Goal: Information Seeking & Learning: Find specific fact

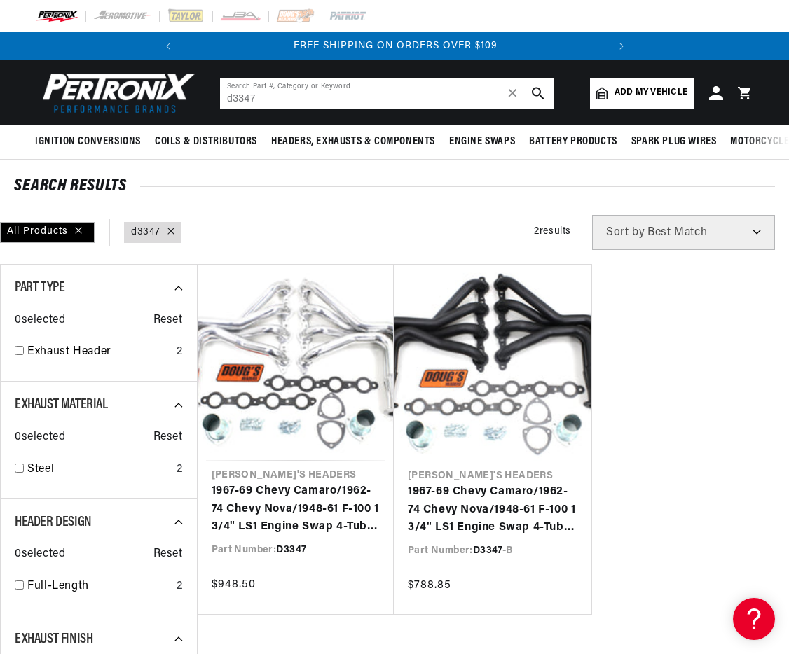
drag, startPoint x: 395, startPoint y: 99, endPoint x: 173, endPoint y: 95, distance: 222.1
click at [172, 97] on header "BETTER SEARCH RESULTS Add your vehicle's year, make, and model to find parts be…" at bounding box center [394, 92] width 789 height 65
paste input "D304-B"
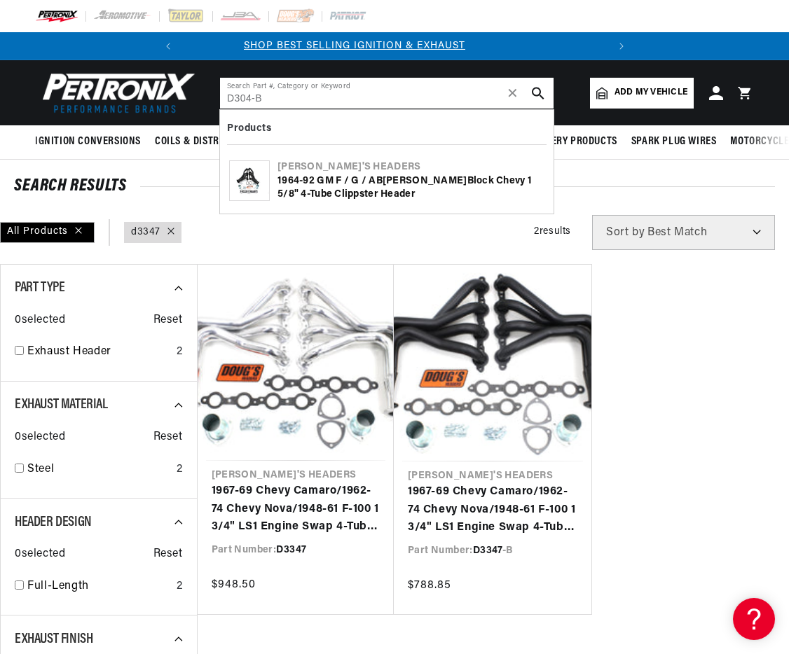
type input "D304-B"
click at [538, 90] on icon "search button" at bounding box center [538, 93] width 13 height 13
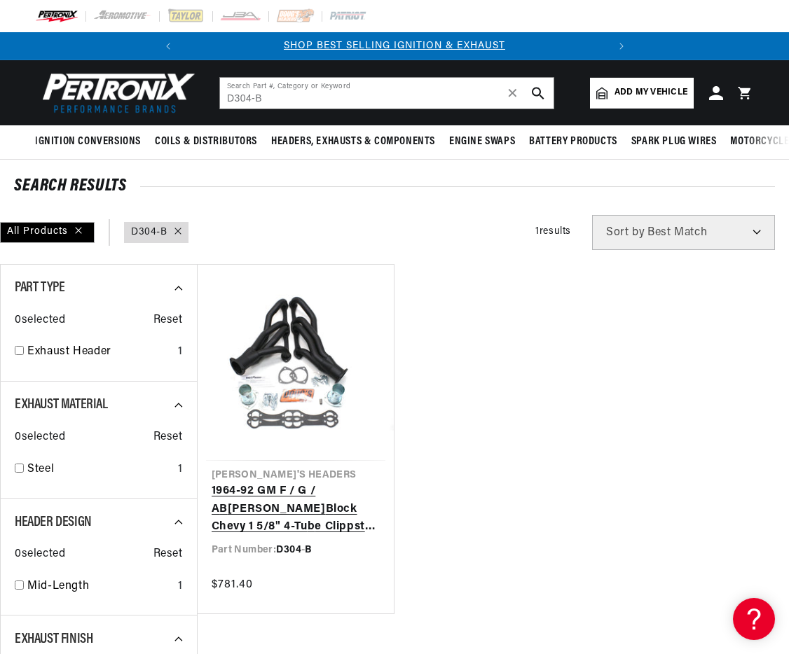
click at [298, 483] on link "1964-92 GM F / G / A B ody Small B lock Chevy 1 5/8" 4-Tu b e Clippster Header" at bounding box center [296, 510] width 169 height 54
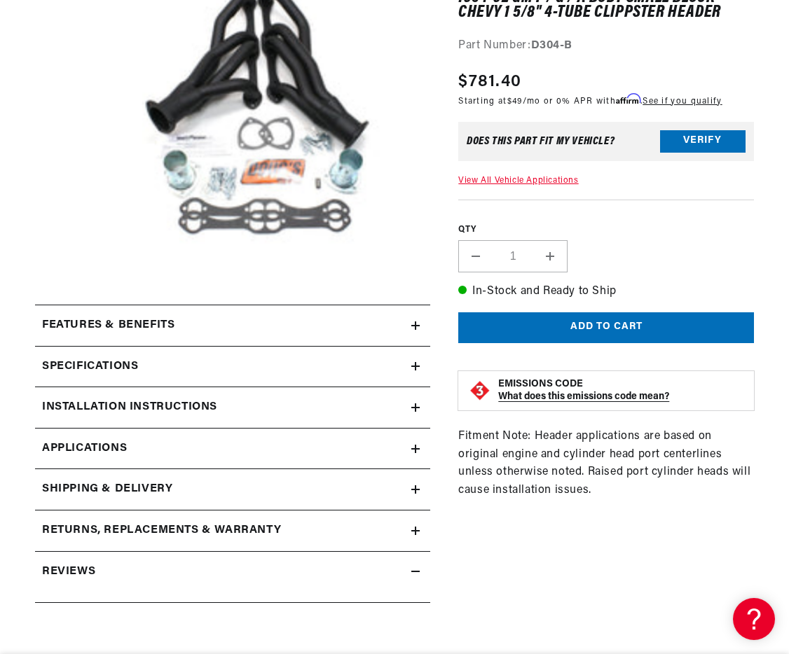
scroll to position [316, 0]
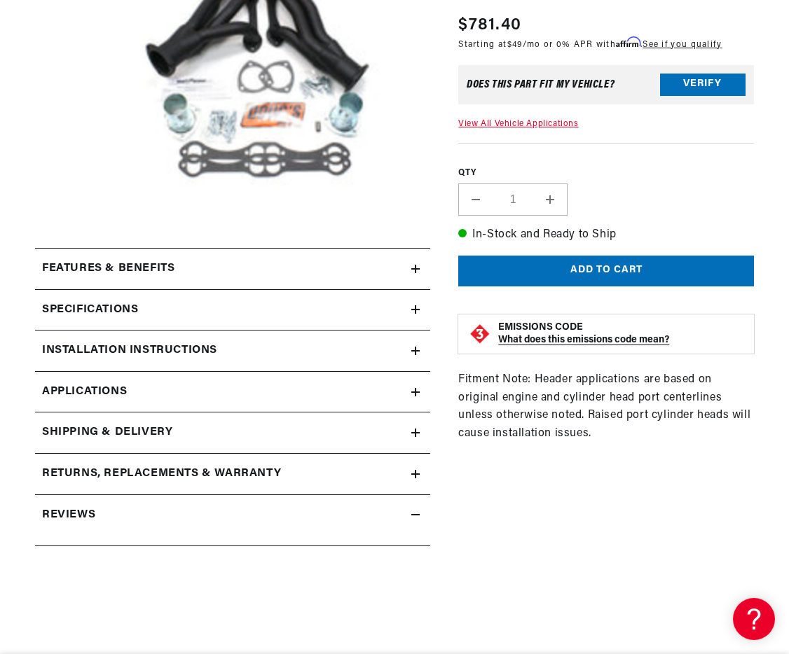
click at [408, 392] on link "Applications" at bounding box center [232, 392] width 395 height 41
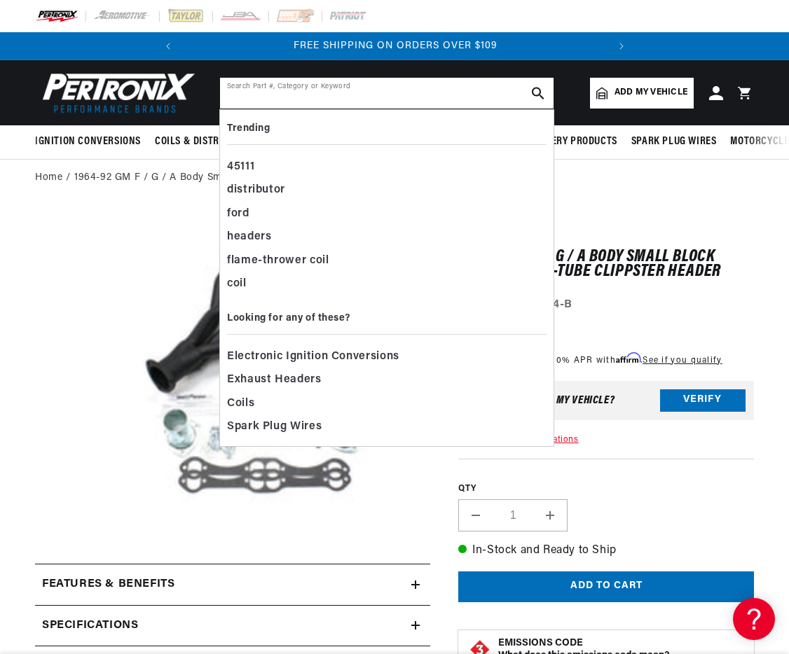
drag, startPoint x: 340, startPoint y: 99, endPoint x: 356, endPoint y: 85, distance: 20.8
click at [341, 97] on input "text" at bounding box center [386, 93] width 333 height 31
paste input "D370Y"
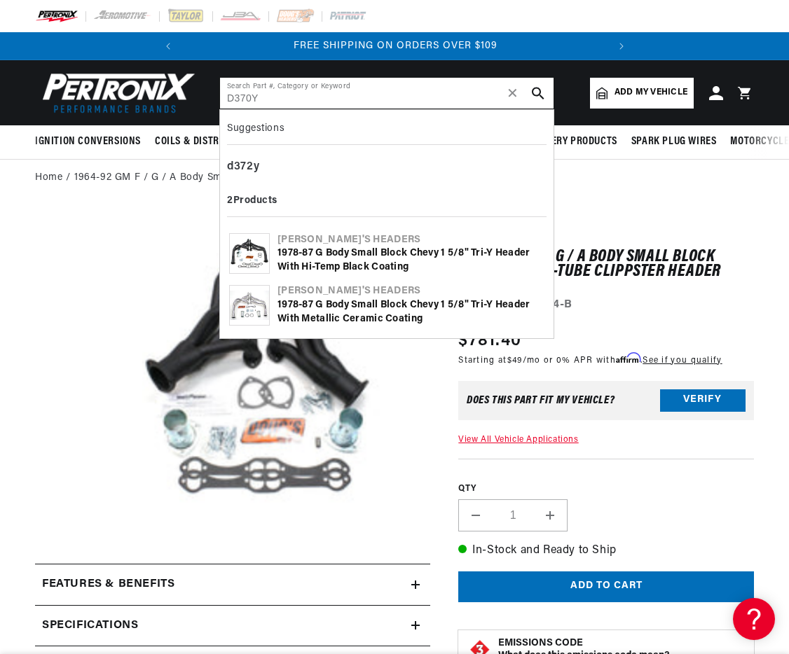
type input "D370Y"
click at [534, 93] on use "search button" at bounding box center [538, 93] width 12 height 12
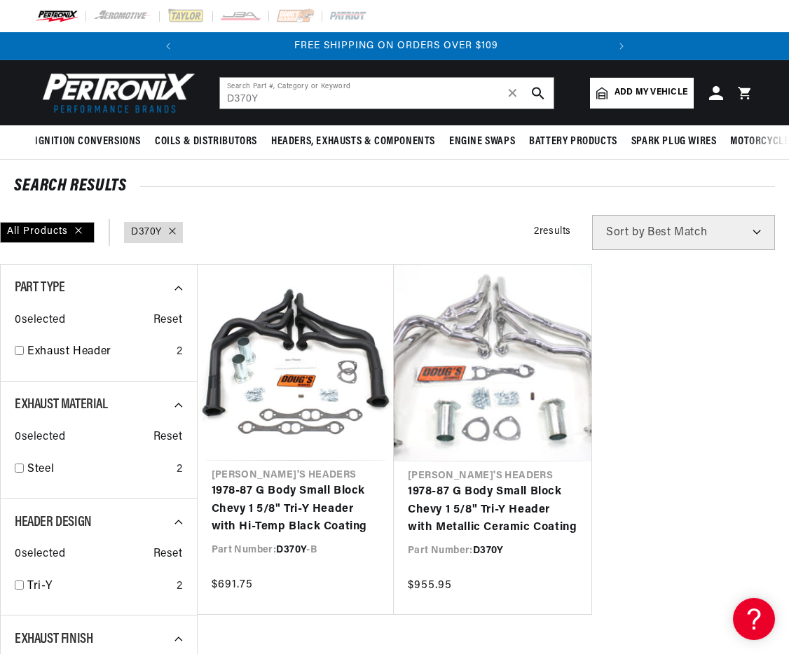
scroll to position [0, 424]
drag, startPoint x: 358, startPoint y: 104, endPoint x: 336, endPoint y: 99, distance: 22.9
click at [350, 102] on input "D370Y" at bounding box center [386, 93] width 333 height 31
drag, startPoint x: 312, startPoint y: 102, endPoint x: 177, endPoint y: 97, distance: 135.3
click at [177, 97] on header "BETTER SEARCH RESULTS Add your vehicle's year, make, and model to find parts be…" at bounding box center [394, 92] width 789 height 65
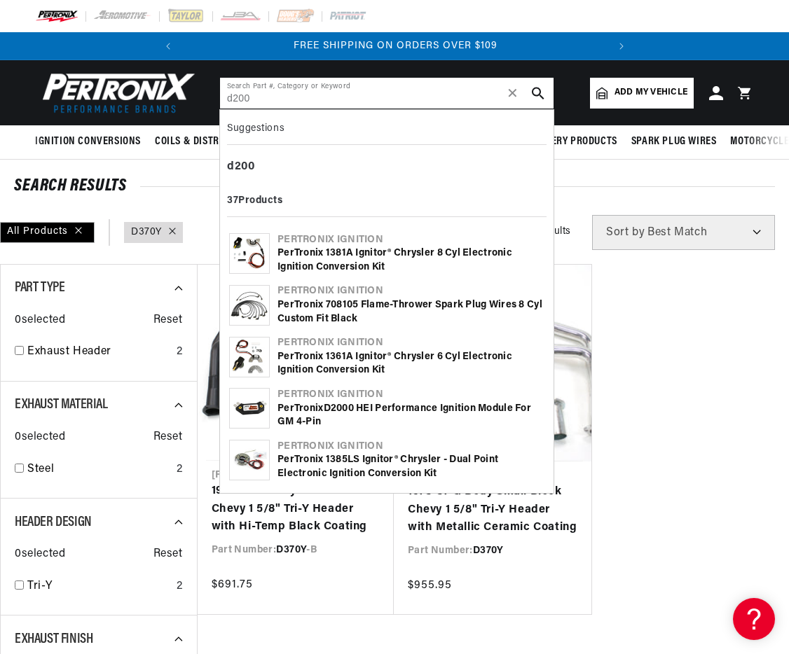
type input "d200"
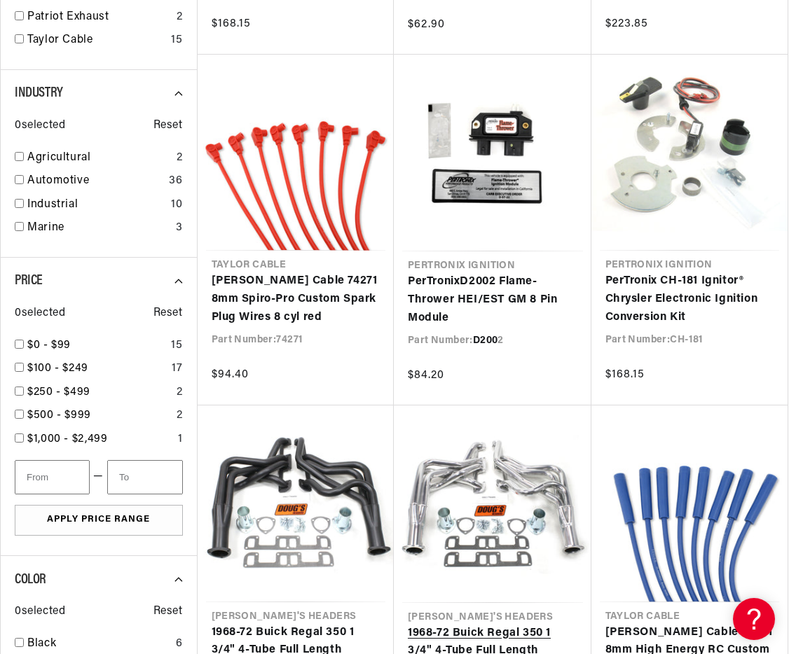
scroll to position [1799, 0]
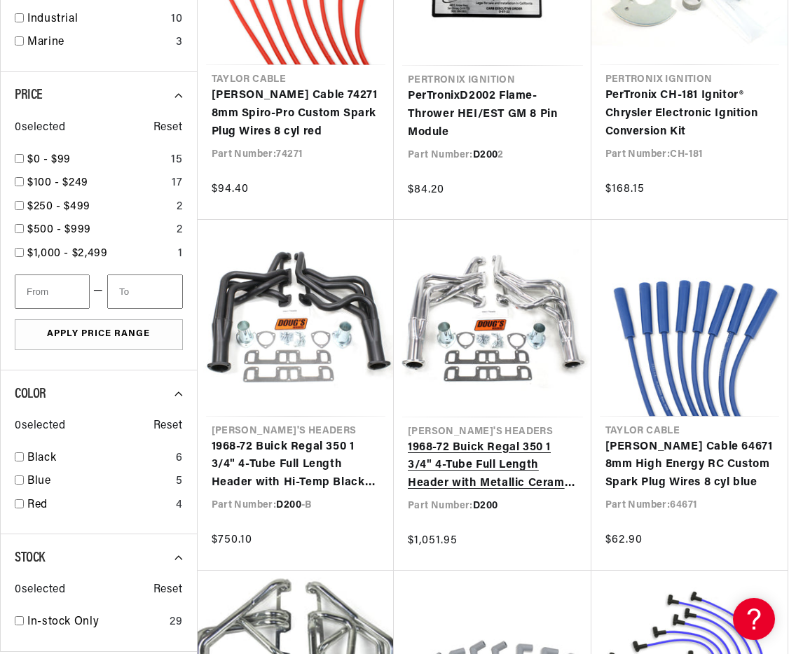
click at [466, 439] on link "1968-72 Buick Regal 350 1 3/4" 4-Tube Full Length Header with Metallic Ceramic …" at bounding box center [493, 466] width 170 height 54
